Goal: Entertainment & Leisure: Consume media (video, audio)

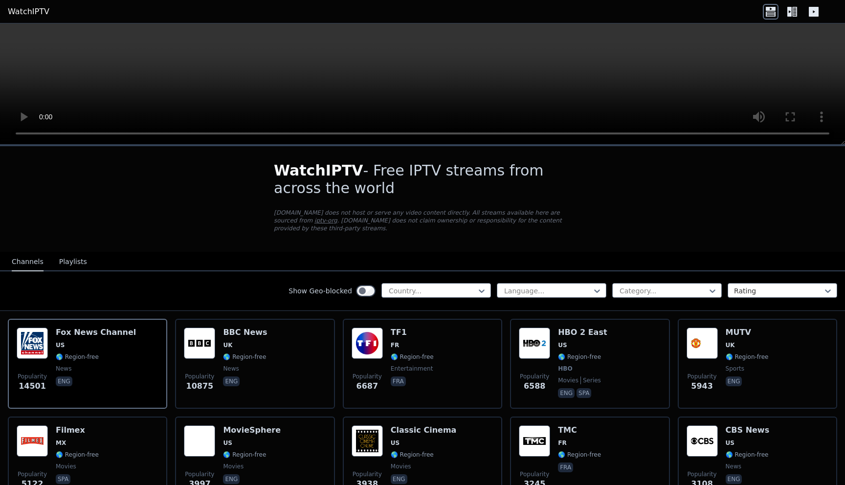
click at [59, 265] on button "Playlists" at bounding box center [73, 262] width 28 height 19
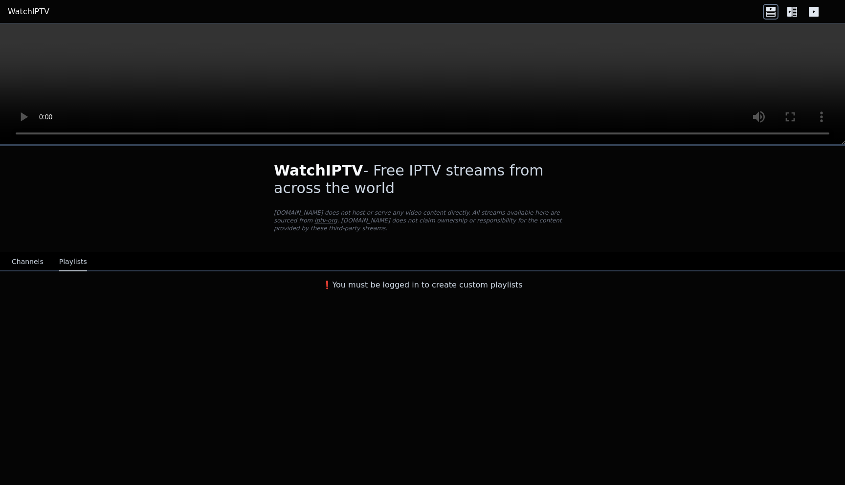
click at [30, 261] on button "Channels" at bounding box center [28, 262] width 32 height 19
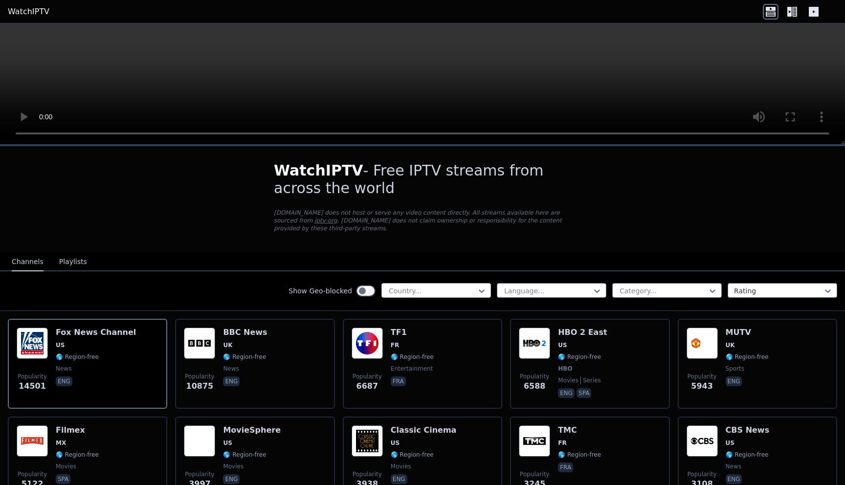
click at [421, 291] on div at bounding box center [432, 291] width 89 height 10
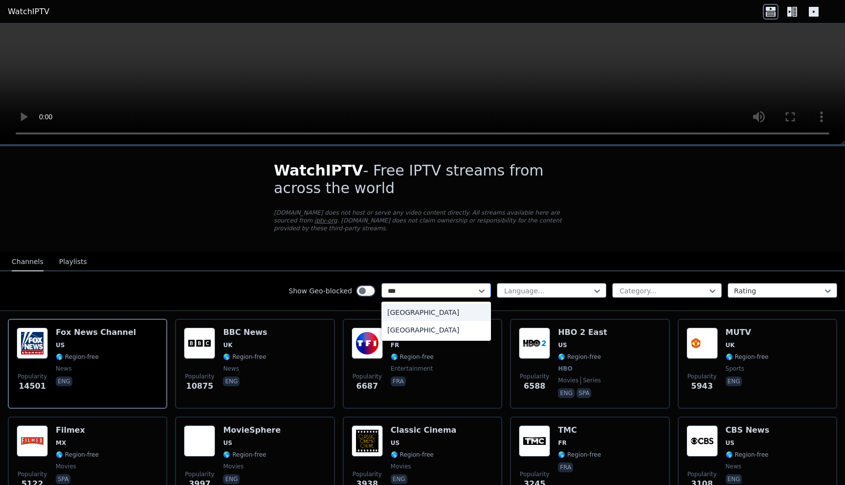
type input "****"
click at [401, 311] on div "[GEOGRAPHIC_DATA]" at bounding box center [436, 313] width 110 height 18
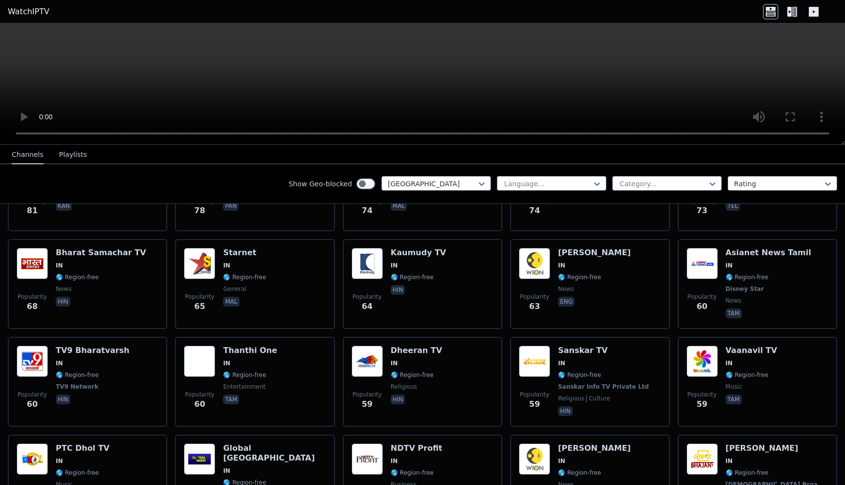
scroll to position [957, 0]
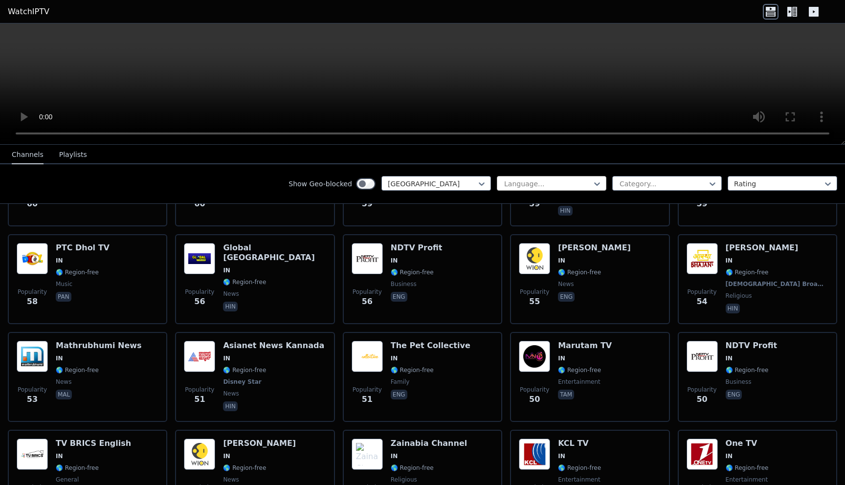
click at [543, 177] on div "Language..." at bounding box center [552, 183] width 110 height 15
type input "******"
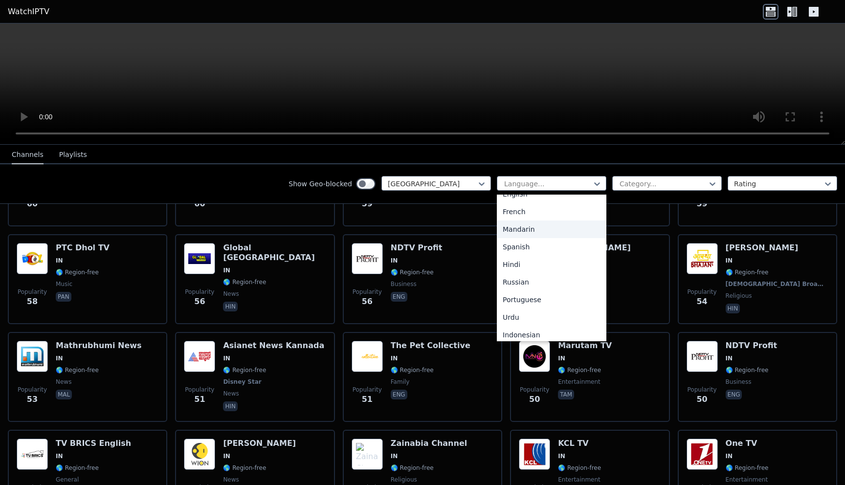
scroll to position [0, 0]
click at [640, 179] on div at bounding box center [663, 184] width 89 height 10
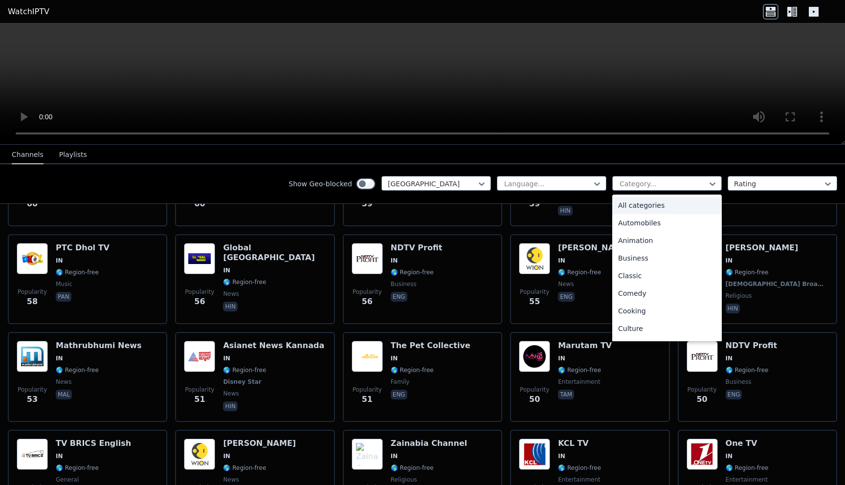
click at [650, 166] on div "Show Geo-blocked India Language... All categories, 1 of 27. 27 results availabl…" at bounding box center [422, 184] width 845 height 40
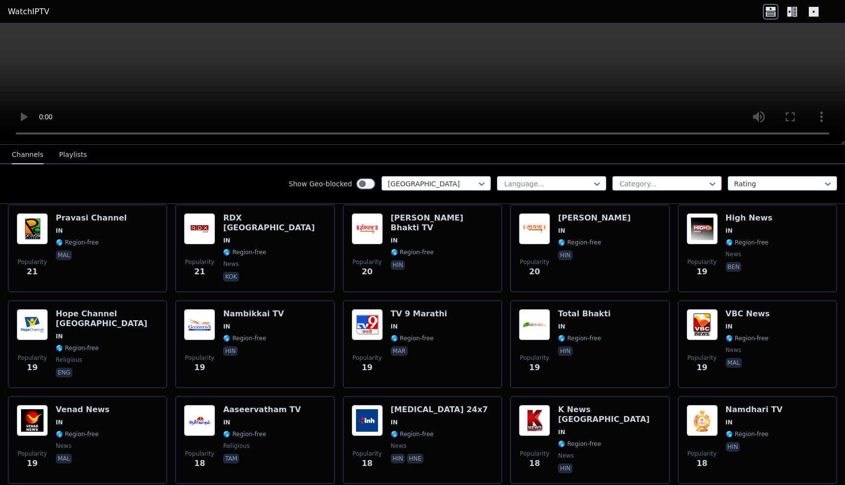
scroll to position [2573, 0]
